Goal: Information Seeking & Learning: Learn about a topic

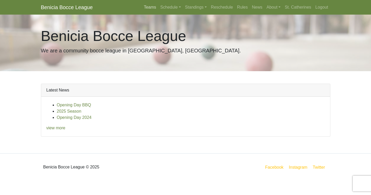
click at [142, 7] on link "Teams" at bounding box center [150, 7] width 16 height 10
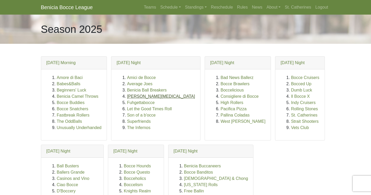
click at [150, 97] on link "Benicia Smog" at bounding box center [161, 96] width 68 height 4
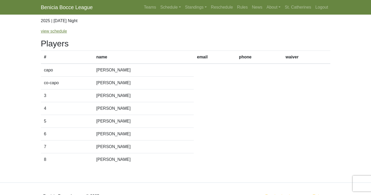
scroll to position [42, 0]
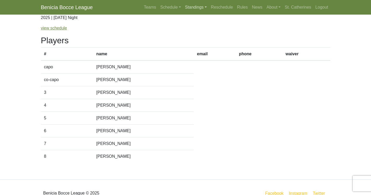
click at [192, 7] on link "Standings" at bounding box center [196, 7] width 26 height 10
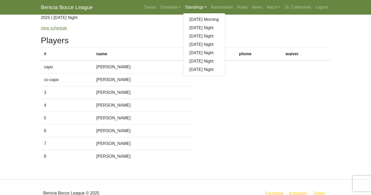
click at [5, 42] on body "Benicia Bocce League Teams Schedule Sunday Morning Sunday Night Monday Night Tu…" at bounding box center [185, 82] width 371 height 248
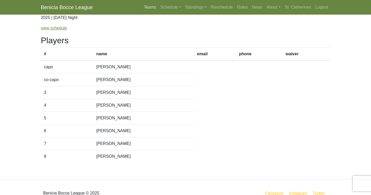
click at [145, 8] on link "Teams" at bounding box center [150, 7] width 16 height 10
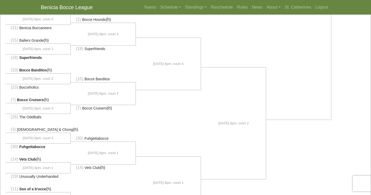
scroll to position [332, 0]
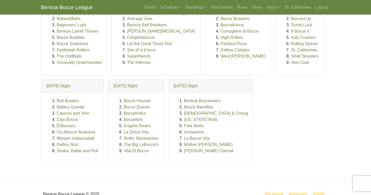
scroll to position [78, 0]
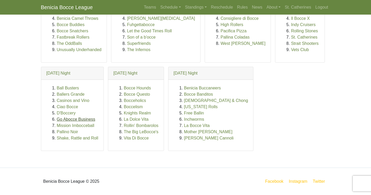
click at [83, 119] on link "Go Abocce Business" at bounding box center [76, 119] width 39 height 4
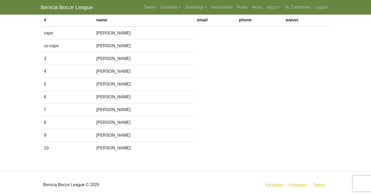
scroll to position [79, 0]
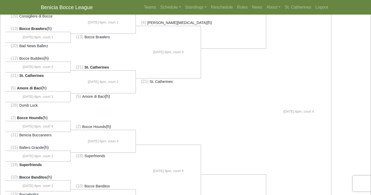
scroll to position [184, 0]
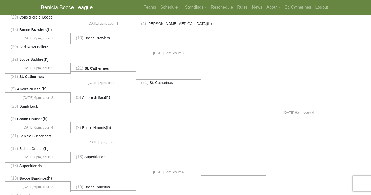
click at [140, 120] on li at bounding box center [168, 112] width 65 height 53
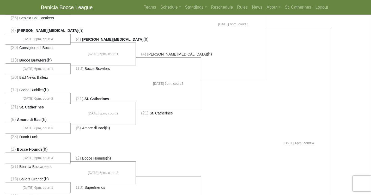
scroll to position [153, 0]
click at [164, 7] on link "Schedule" at bounding box center [170, 7] width 25 height 10
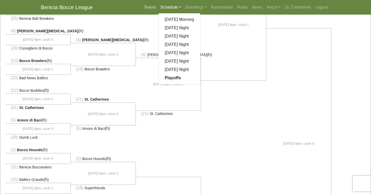
click at [142, 6] on link "Teams" at bounding box center [150, 7] width 16 height 10
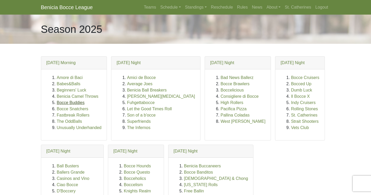
click at [75, 102] on link "Bocce Buddies" at bounding box center [71, 102] width 28 height 4
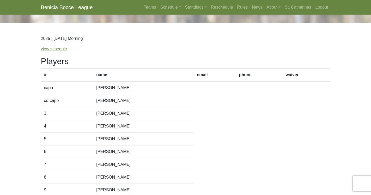
scroll to position [20, 0]
